Goal: Task Accomplishment & Management: Use online tool/utility

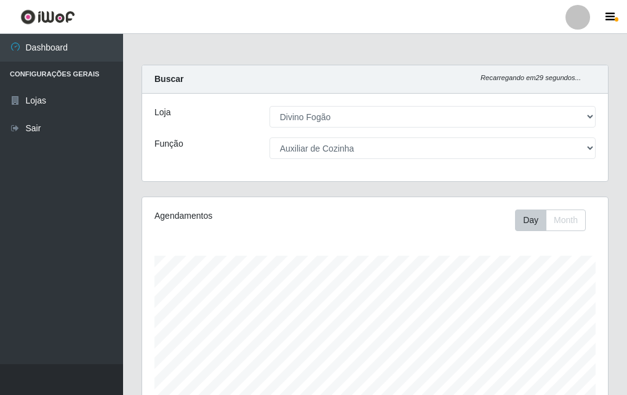
select select "499"
select select "9"
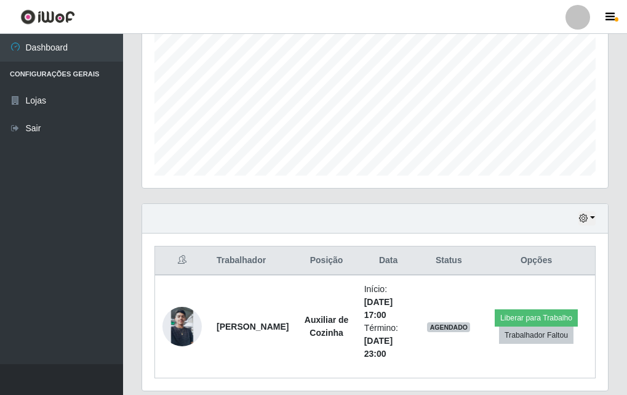
scroll to position [307, 0]
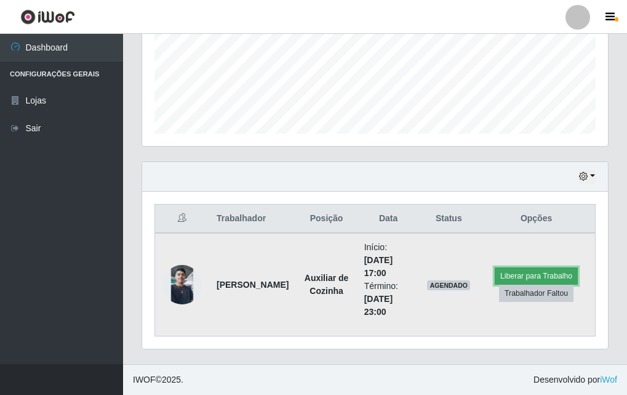
click at [563, 275] on button "Liberar para Trabalho" at bounding box center [536, 275] width 83 height 17
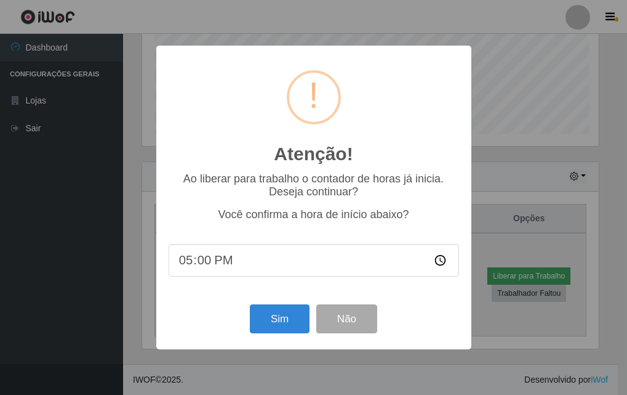
scroll to position [256, 460]
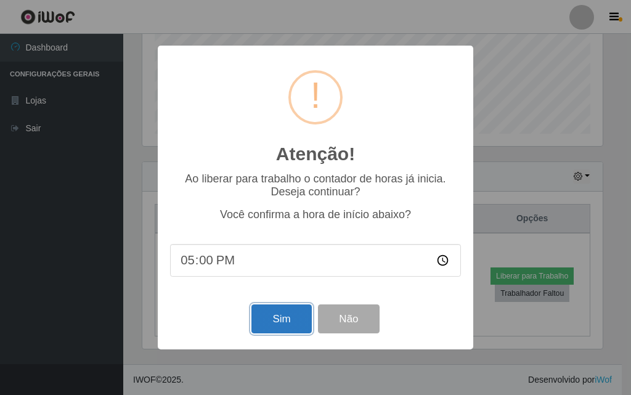
click at [277, 324] on button "Sim" at bounding box center [281, 318] width 60 height 29
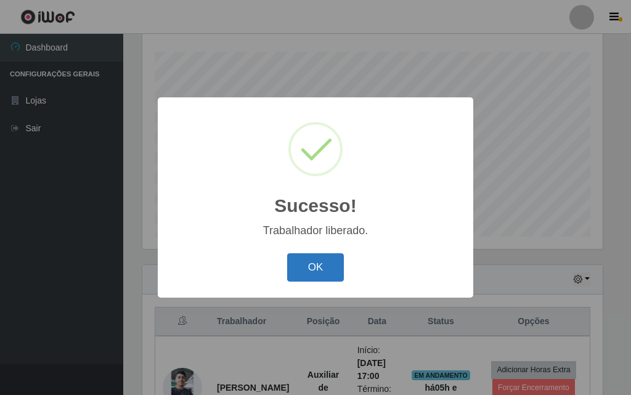
click at [315, 273] on button "OK" at bounding box center [315, 267] width 57 height 29
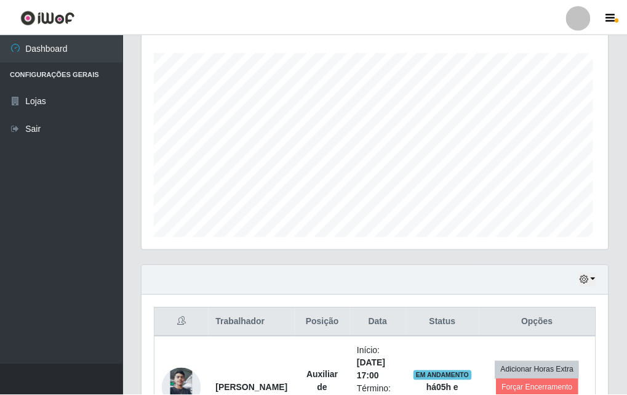
scroll to position [256, 466]
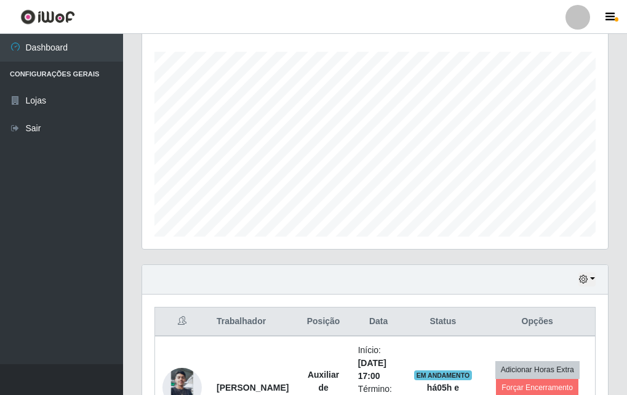
drag, startPoint x: 621, startPoint y: 201, endPoint x: 630, endPoint y: 235, distance: 34.5
click at [627, 235] on html "Perfil Alterar Senha Sair Dashboard Configurações Gerais Lojas Sair Carregando.…" at bounding box center [313, 146] width 627 height 701
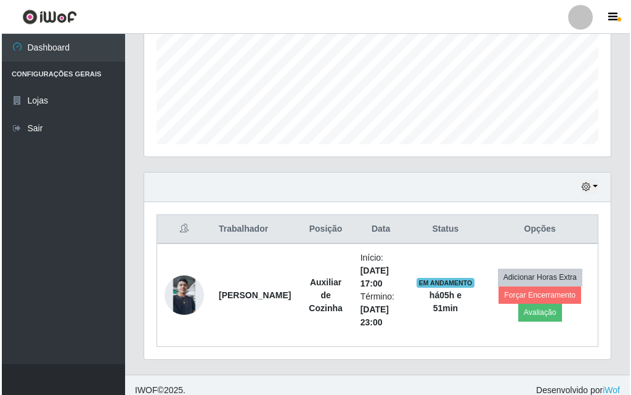
scroll to position [307, 0]
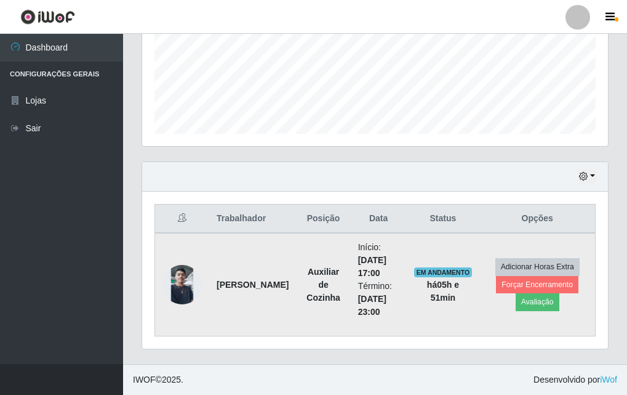
click at [174, 274] on img at bounding box center [182, 284] width 39 height 39
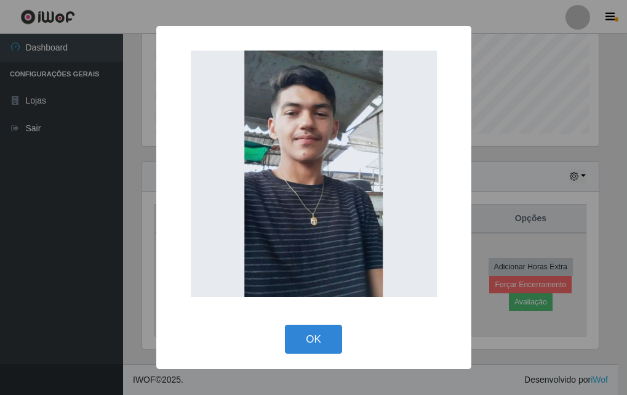
scroll to position [256, 460]
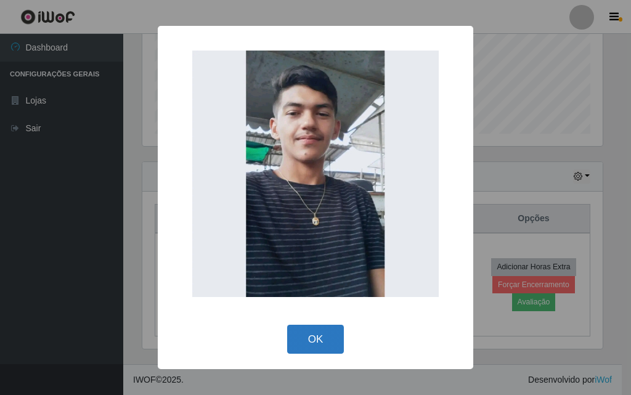
click at [318, 349] on button "OK" at bounding box center [315, 338] width 57 height 29
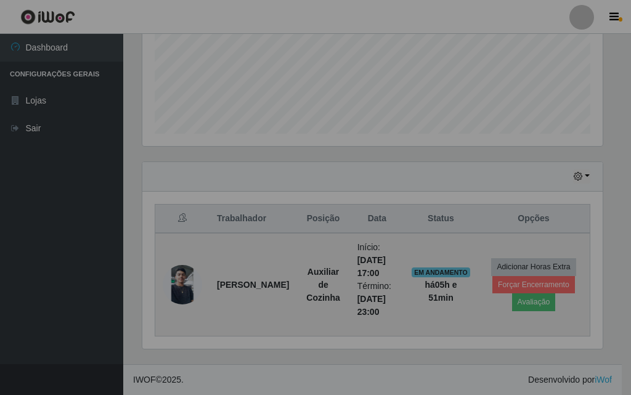
scroll to position [256, 466]
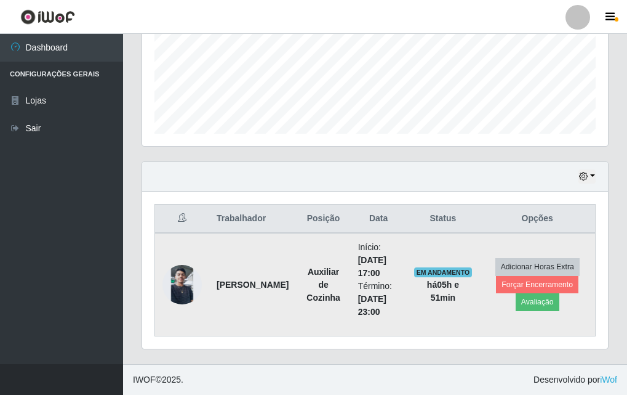
click at [181, 296] on img at bounding box center [182, 284] width 39 height 39
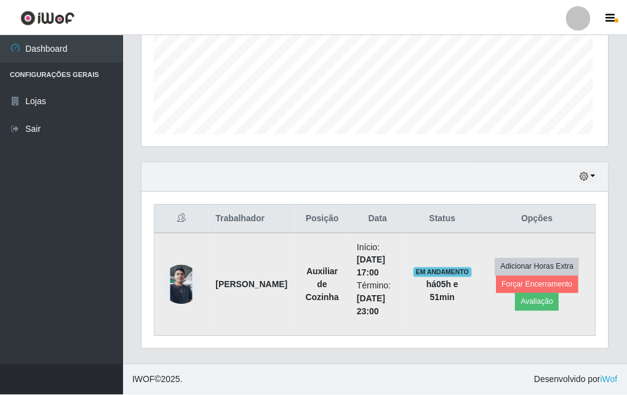
scroll to position [256, 460]
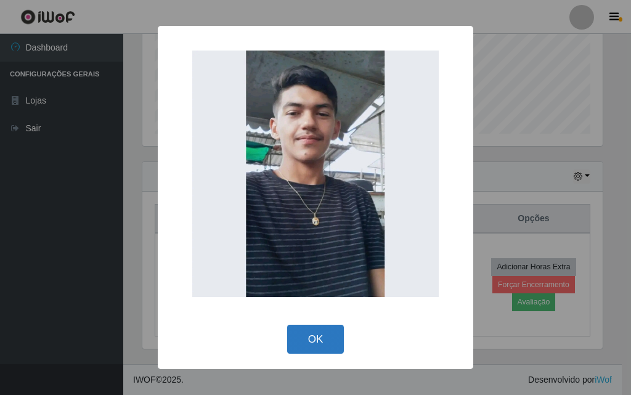
click at [310, 342] on button "OK" at bounding box center [315, 338] width 57 height 29
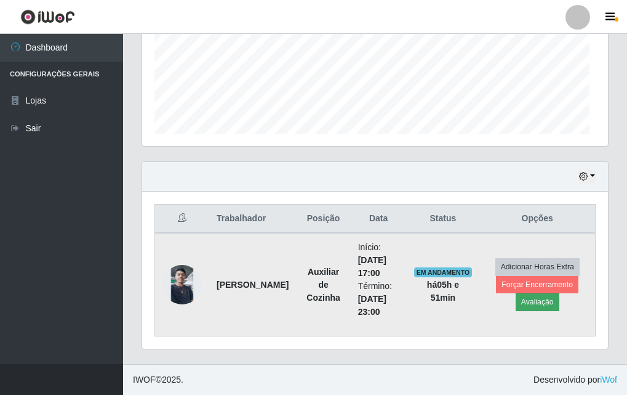
scroll to position [256, 466]
click at [191, 292] on img at bounding box center [182, 284] width 39 height 39
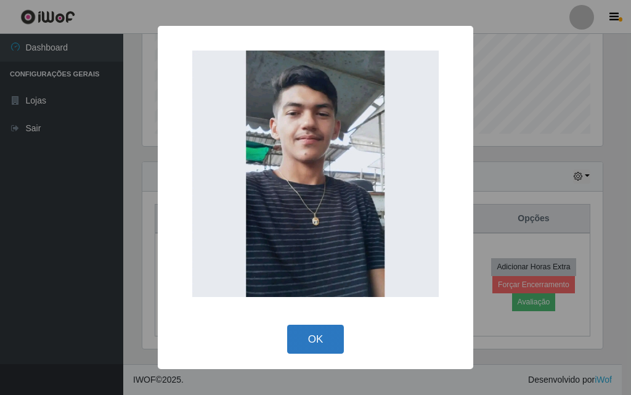
click at [337, 350] on button "OK" at bounding box center [315, 338] width 57 height 29
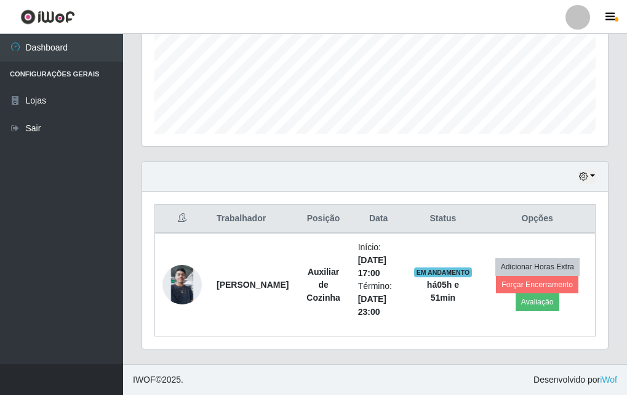
scroll to position [0, 0]
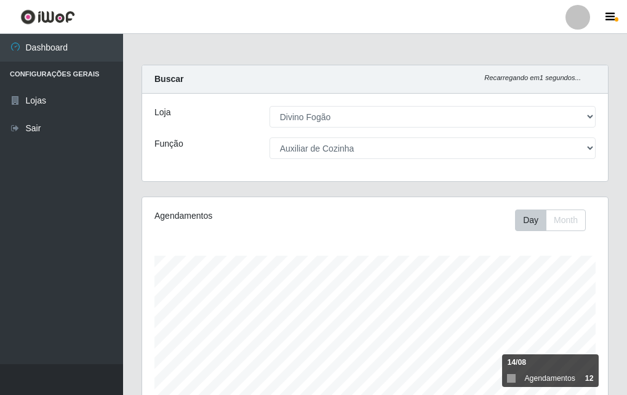
drag, startPoint x: 627, startPoint y: 143, endPoint x: 630, endPoint y: 195, distance: 52.4
click at [627, 195] on html "Perfil Alterar Senha Sair Dashboard Configurações Gerais Lojas Sair Carregando.…" at bounding box center [313, 350] width 627 height 701
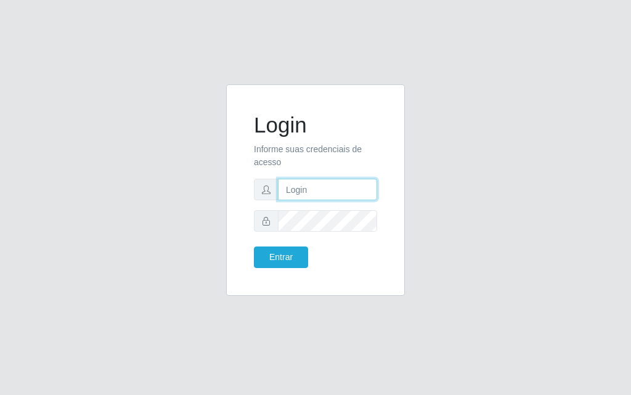
click at [320, 190] on input "text" at bounding box center [327, 190] width 99 height 22
type input "jessica@divinofogao"
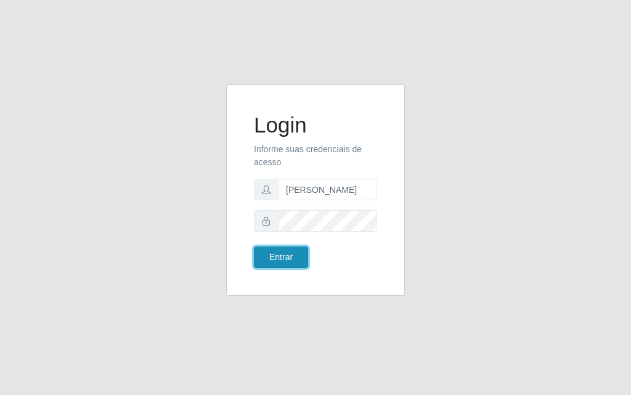
click at [283, 264] on button "Entrar" at bounding box center [281, 257] width 54 height 22
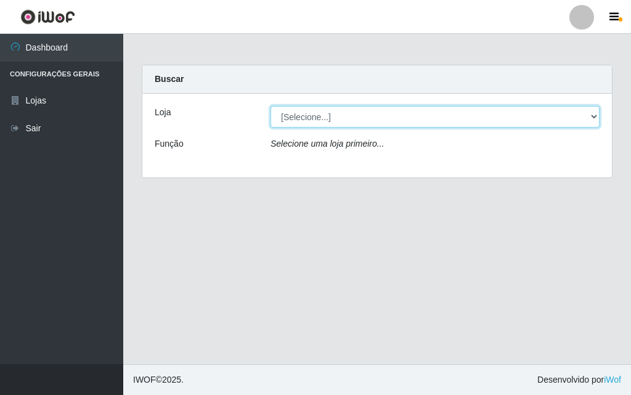
click at [400, 122] on select "[Selecione...] Divino Fogão" at bounding box center [434, 117] width 329 height 22
select select "499"
click at [270, 106] on select "[Selecione...] Divino Fogão" at bounding box center [434, 117] width 329 height 22
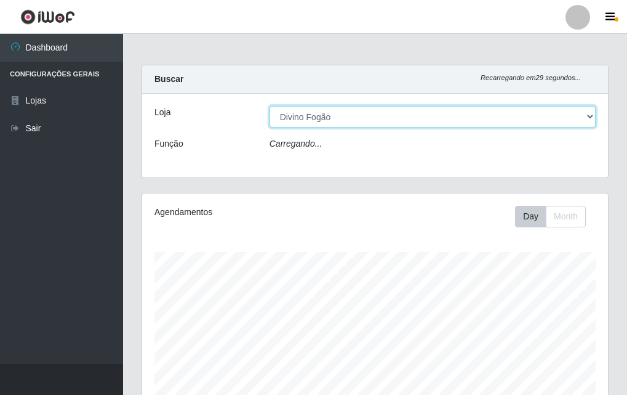
scroll to position [256, 466]
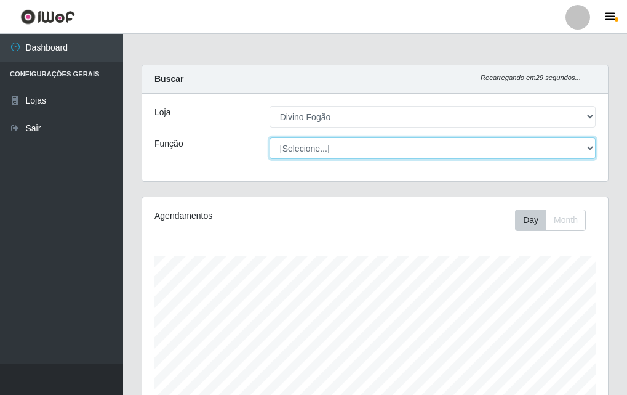
click at [424, 140] on select "[Selecione...] ASG ASG + ASG ++ Auxiliar de Cozinha Auxiliar de Cozinha + Auxil…" at bounding box center [433, 148] width 326 height 22
select select "9"
click at [270, 137] on select "[Selecione...] ASG ASG + ASG ++ Auxiliar de Cozinha Auxiliar de Cozinha + Auxil…" at bounding box center [433, 148] width 326 height 22
click at [565, 151] on select "[Selecione...] ASG ASG + ASG ++ Auxiliar de Cozinha Auxiliar de Cozinha + Auxil…" at bounding box center [433, 148] width 326 height 22
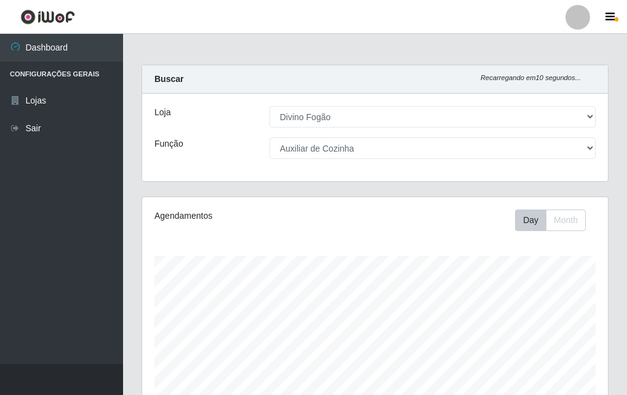
click at [623, 214] on div "Carregando... Buscar Recarregando em 10 segundos... Loja [Selecione...] Divino …" at bounding box center [375, 368] width 504 height 606
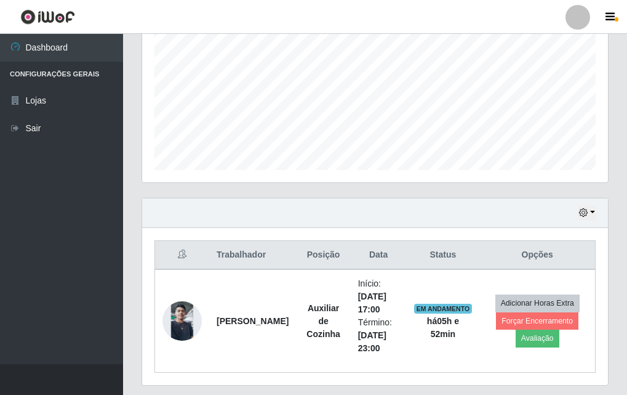
scroll to position [307, 0]
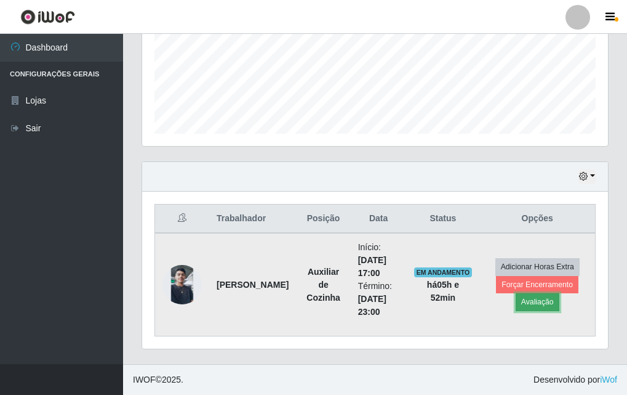
click at [537, 307] on button "Avaliação" at bounding box center [538, 301] width 44 height 17
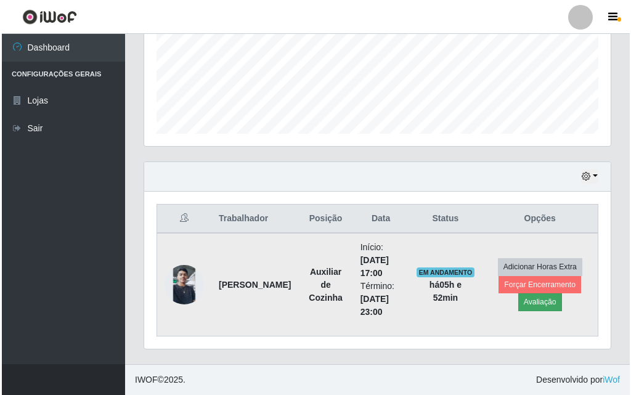
scroll to position [256, 460]
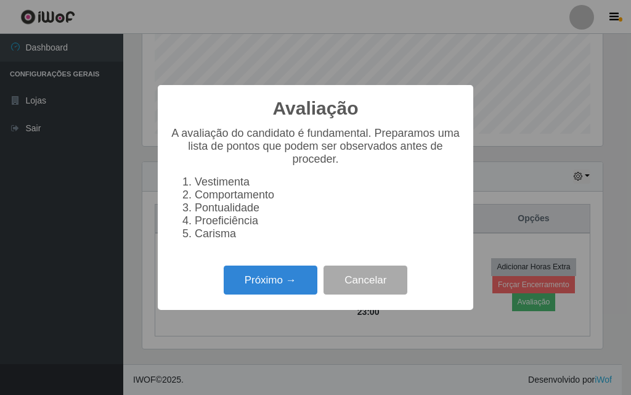
click at [278, 265] on div "Avaliação × A avaliação do candidato é fundamental. Preparamos uma lista de pon…" at bounding box center [315, 197] width 315 height 225
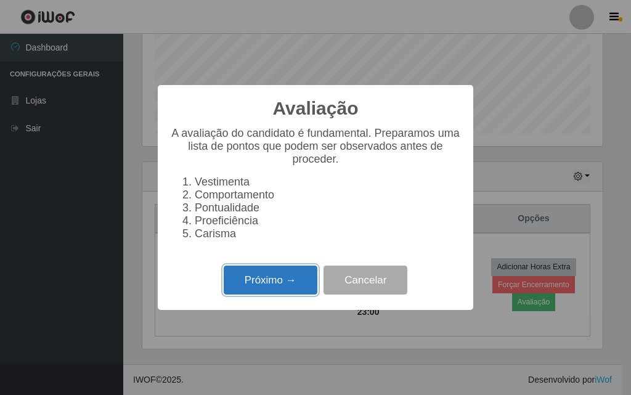
click at [274, 286] on button "Próximo →" at bounding box center [271, 279] width 94 height 29
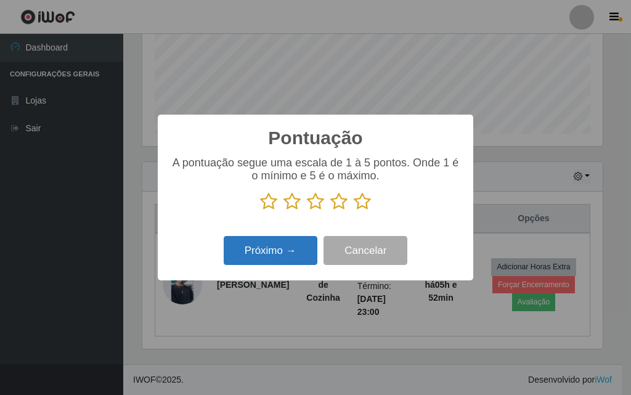
scroll to position [615475, 615270]
click at [362, 203] on icon at bounding box center [361, 201] width 17 height 18
click at [353, 211] on input "radio" at bounding box center [353, 211] width 0 height 0
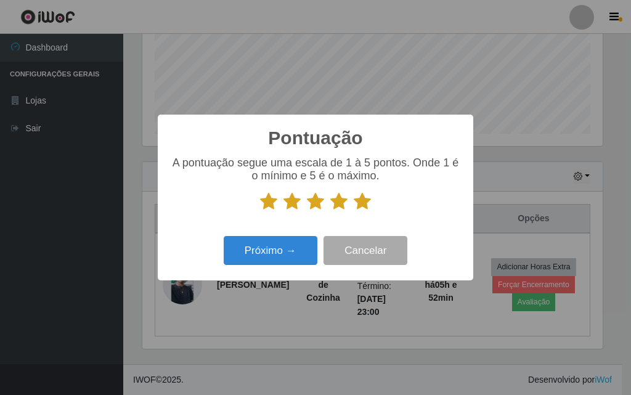
click at [252, 283] on div "Pontuação × A pontuação segue uma escala de 1 à 5 pontos. Onde 1 é o mínimo e 5…" at bounding box center [315, 197] width 631 height 395
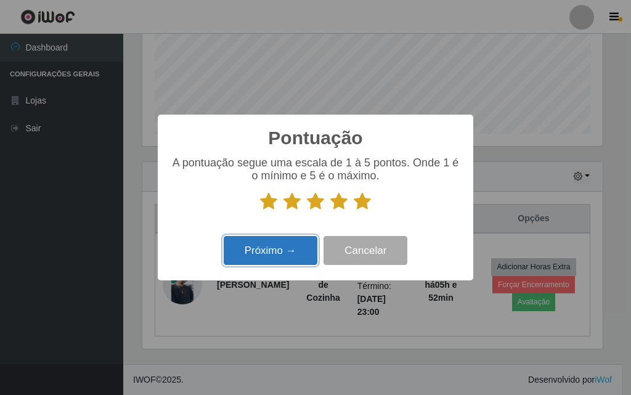
click at [288, 265] on button "Próximo →" at bounding box center [271, 250] width 94 height 29
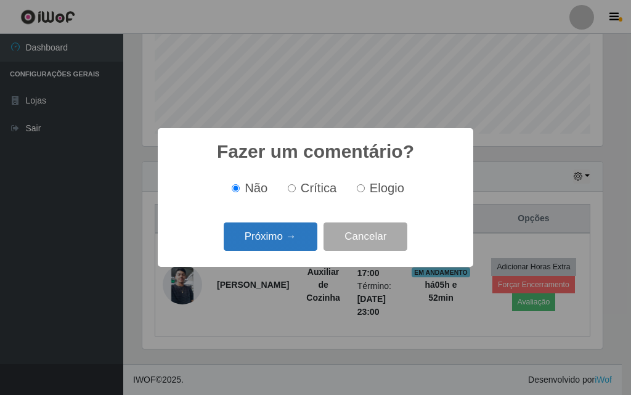
click at [284, 237] on button "Próximo →" at bounding box center [271, 236] width 94 height 29
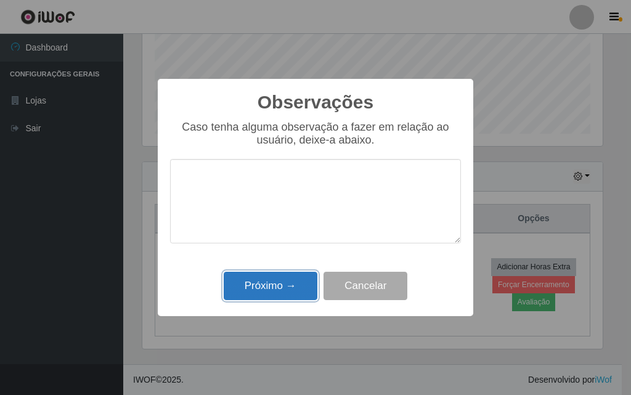
click at [281, 286] on button "Próximo →" at bounding box center [271, 286] width 94 height 29
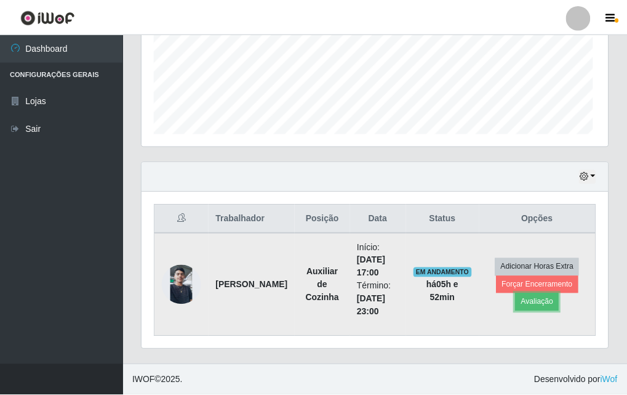
scroll to position [256, 466]
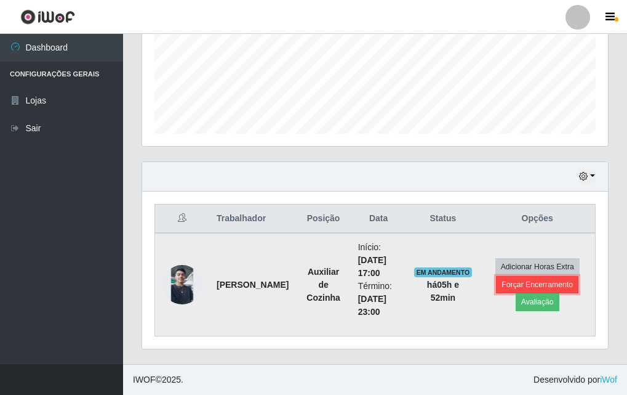
click at [520, 282] on button "Forçar Encerramento" at bounding box center [537, 284] width 83 height 17
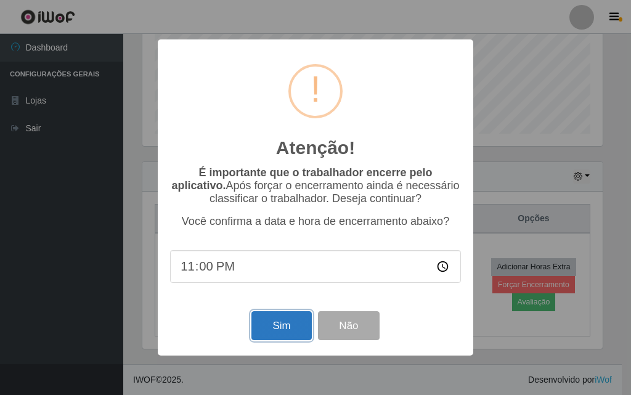
click at [294, 329] on button "Sim" at bounding box center [281, 325] width 60 height 29
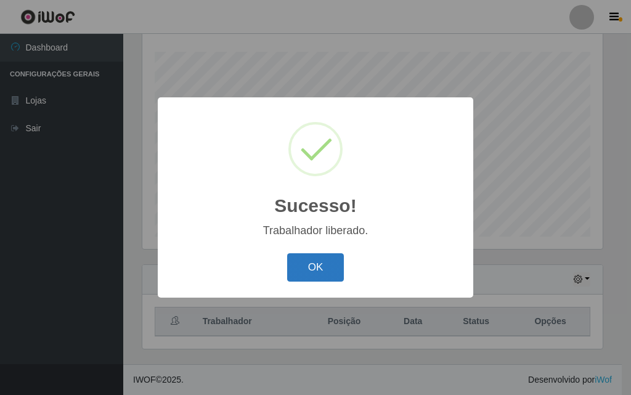
click at [322, 270] on button "OK" at bounding box center [315, 267] width 57 height 29
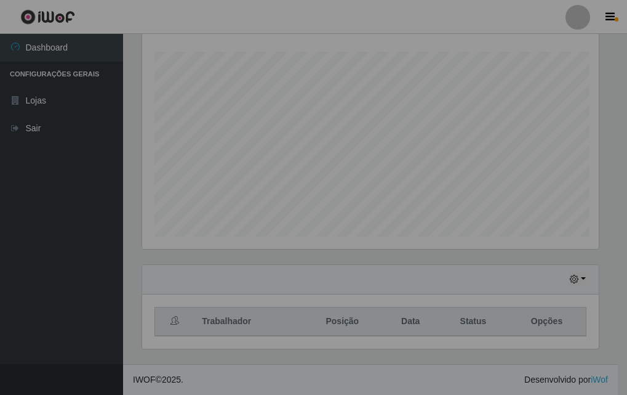
scroll to position [256, 466]
